Goal: Communication & Community: Connect with others

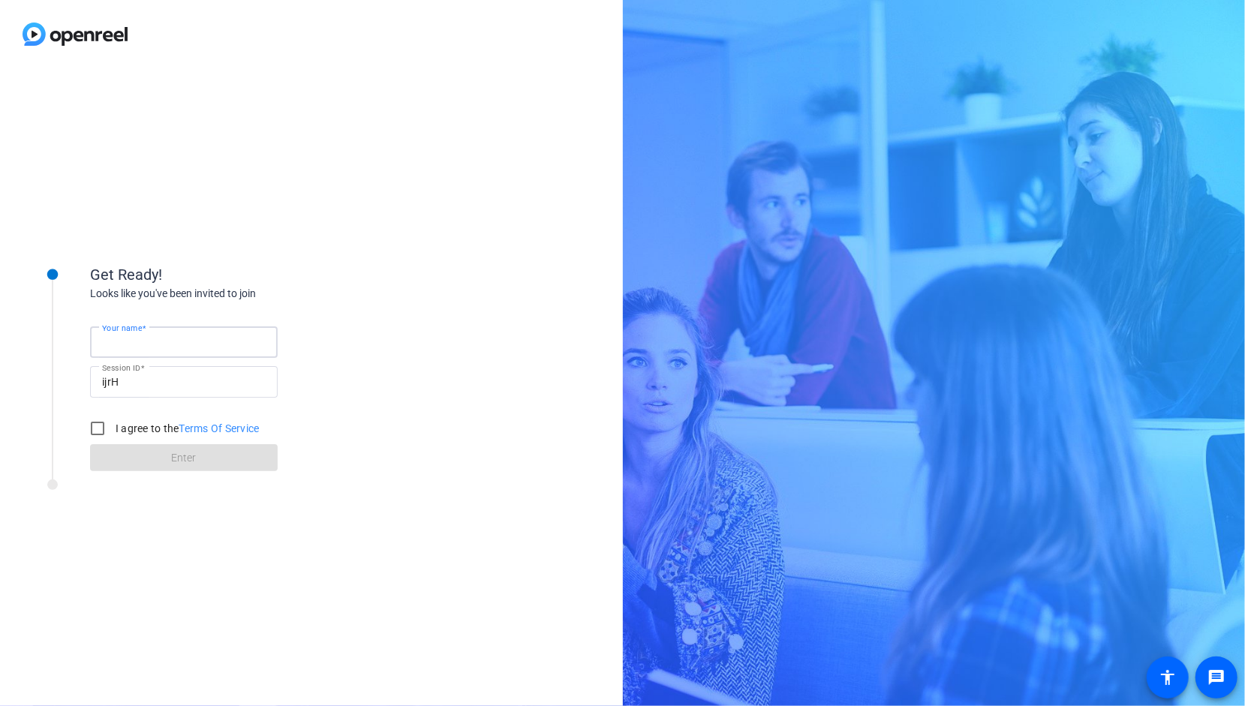
click at [184, 345] on input "Your name" at bounding box center [184, 342] width 164 height 18
type input "[PERSON_NAME]"
click at [110, 423] on input "I agree to the Terms Of Service" at bounding box center [98, 429] width 30 height 30
checkbox input "true"
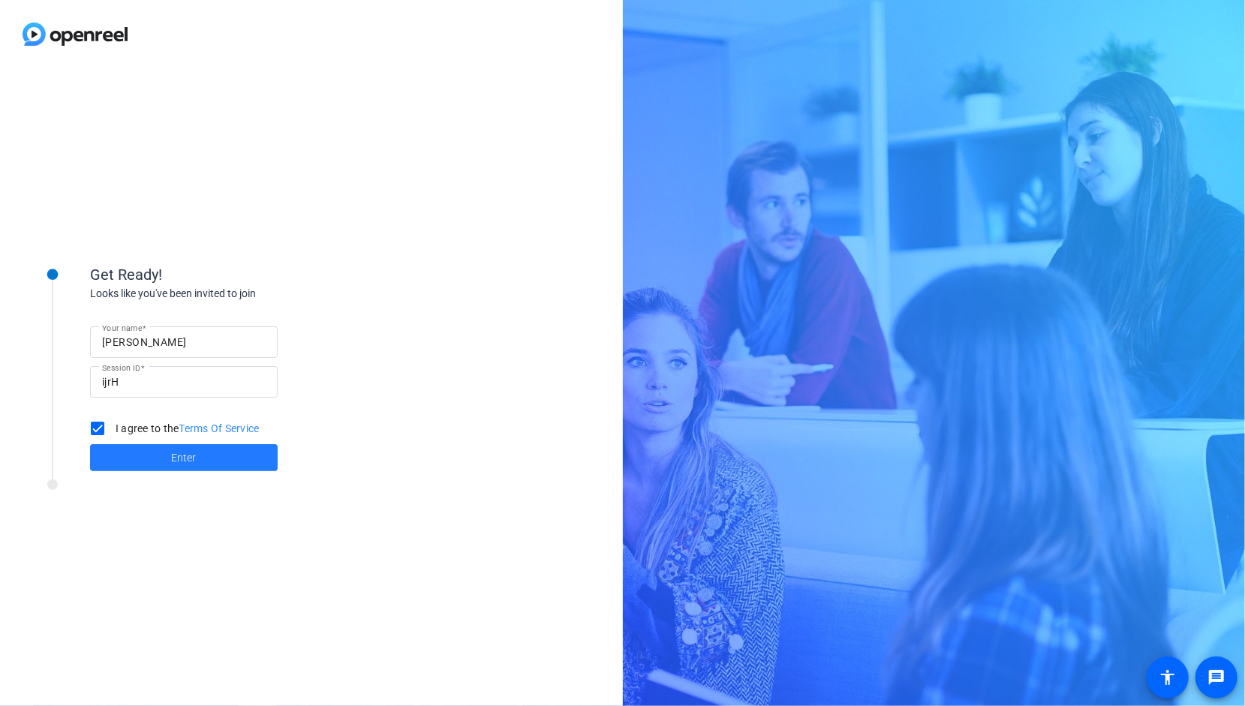
click at [141, 463] on span at bounding box center [184, 458] width 188 height 36
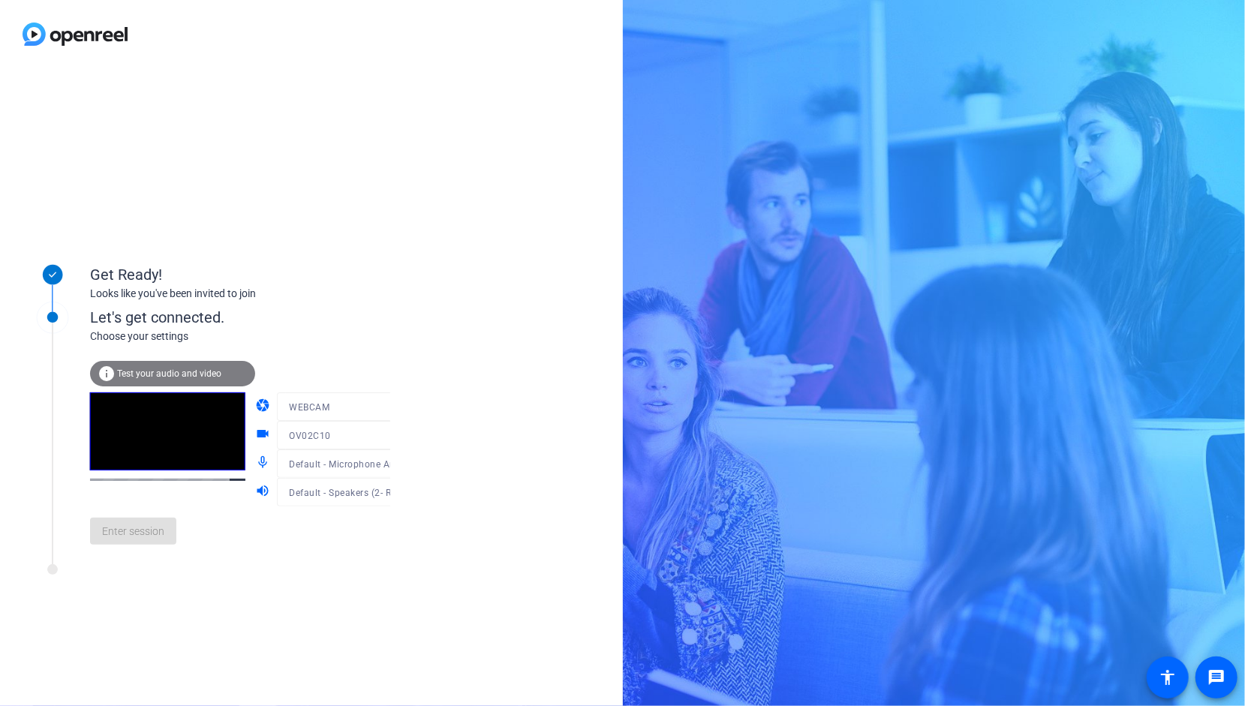
click at [140, 556] on div "Enter session" at bounding box center [255, 532] width 331 height 50
click at [142, 532] on span "Enter session" at bounding box center [133, 532] width 62 height 16
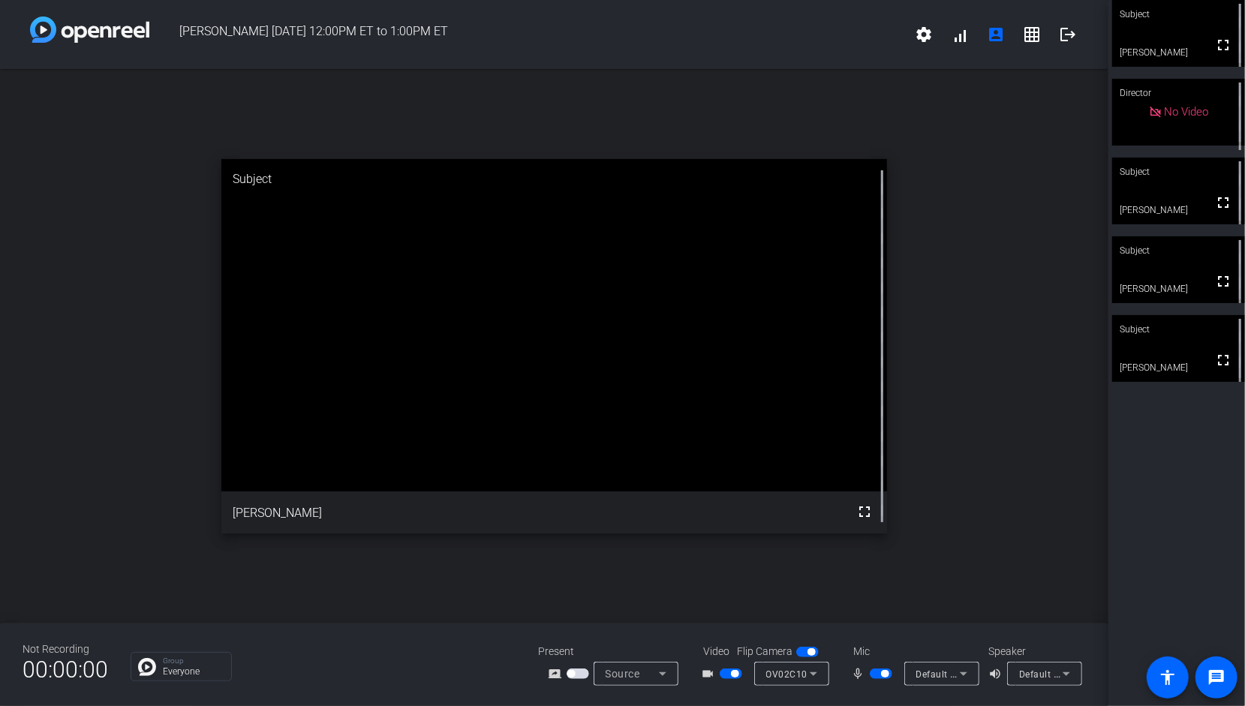
click at [874, 676] on span "button" at bounding box center [881, 674] width 23 height 11
click at [874, 676] on span "button" at bounding box center [875, 674] width 8 height 8
click at [732, 678] on span "button" at bounding box center [731, 674] width 23 height 11
click at [880, 674] on span "button" at bounding box center [881, 674] width 23 height 11
click at [1215, 198] on mat-icon "fullscreen" at bounding box center [1224, 203] width 18 height 18
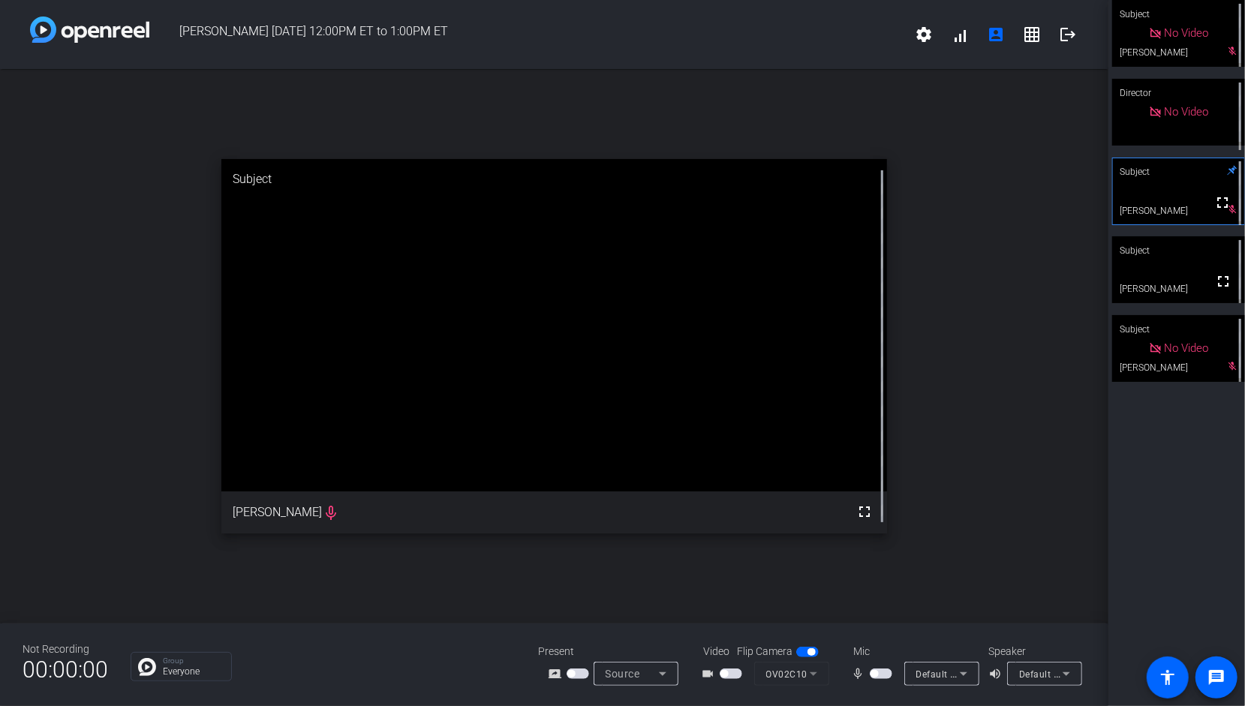
click at [887, 675] on span "button" at bounding box center [881, 674] width 23 height 11
click at [741, 673] on span "button" at bounding box center [731, 674] width 23 height 11
click at [728, 673] on span "button" at bounding box center [731, 674] width 23 height 11
click at [878, 673] on span "button" at bounding box center [881, 674] width 23 height 11
click at [878, 673] on span "button" at bounding box center [875, 674] width 8 height 8
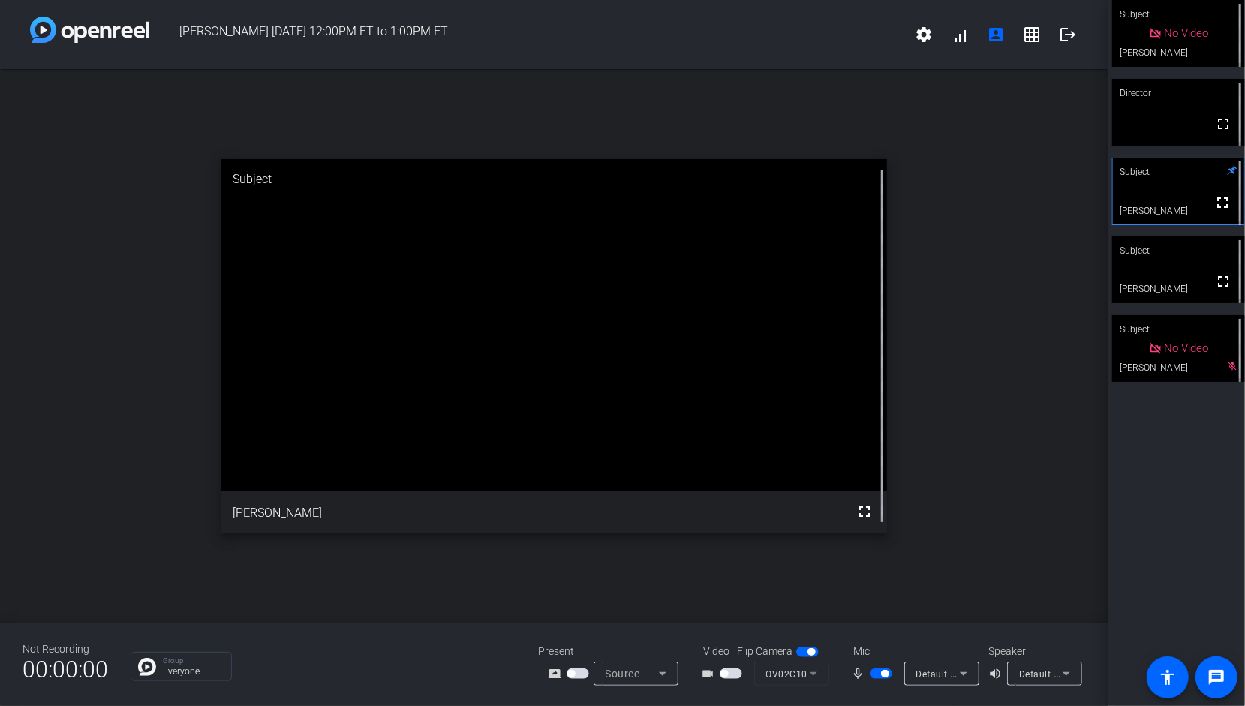
click at [737, 672] on span "button" at bounding box center [731, 674] width 23 height 11
